Goal: Navigation & Orientation: Understand site structure

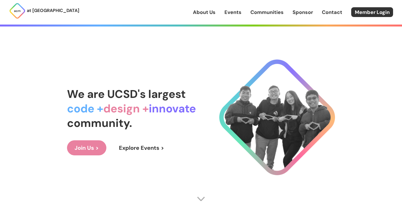
click at [209, 14] on link "About Us" at bounding box center [204, 12] width 23 height 7
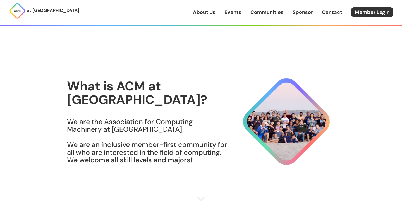
click at [235, 13] on link "Events" at bounding box center [233, 12] width 17 height 7
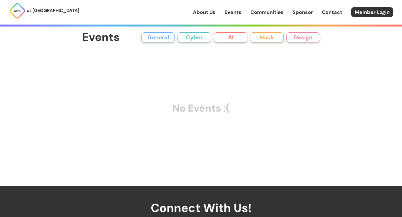
click at [211, 11] on link "About Us" at bounding box center [204, 12] width 23 height 7
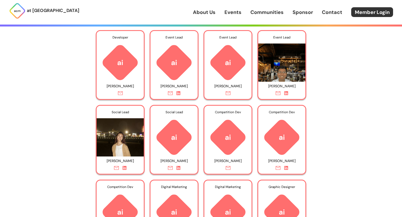
scroll to position [2243, 0]
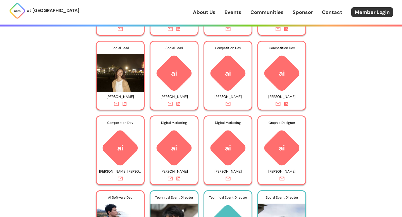
click at [126, 105] on icon at bounding box center [125, 104] width 4 height 4
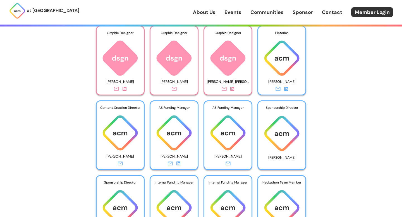
scroll to position [1576, 0]
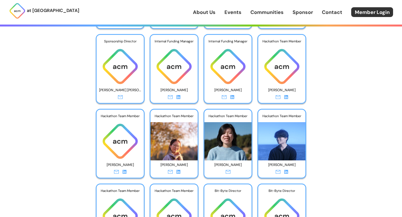
click at [287, 173] on icon at bounding box center [286, 172] width 4 height 4
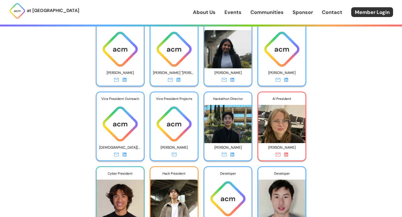
scroll to position [1017, 0]
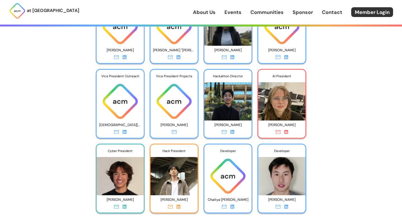
click at [233, 132] on icon at bounding box center [233, 132] width 4 height 4
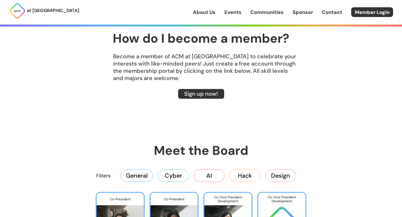
scroll to position [735, 0]
